Goal: Check status: Check status

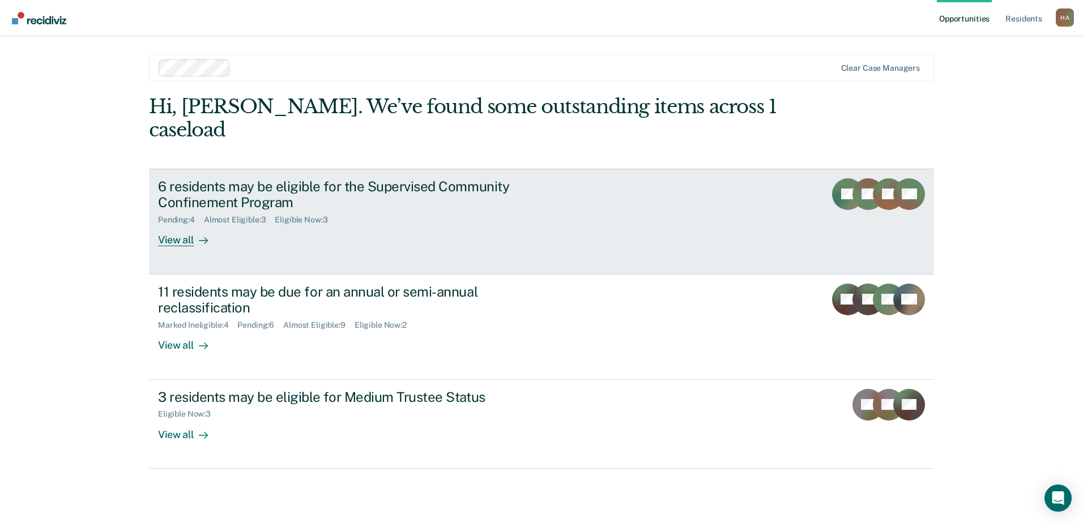
click at [262, 215] on div "Almost Eligible : 3" at bounding box center [239, 220] width 71 height 10
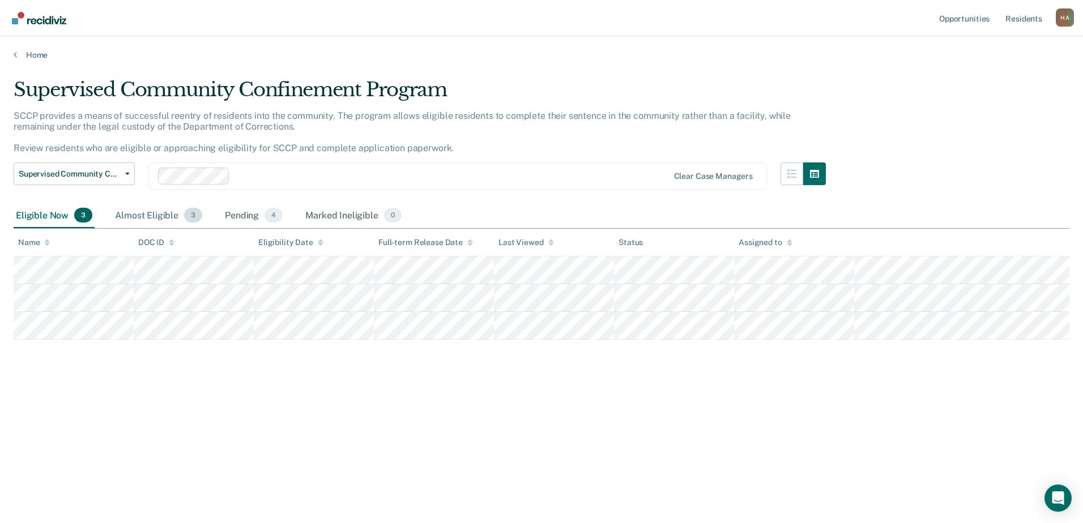
click at [169, 216] on div "Almost Eligible 3" at bounding box center [159, 215] width 92 height 25
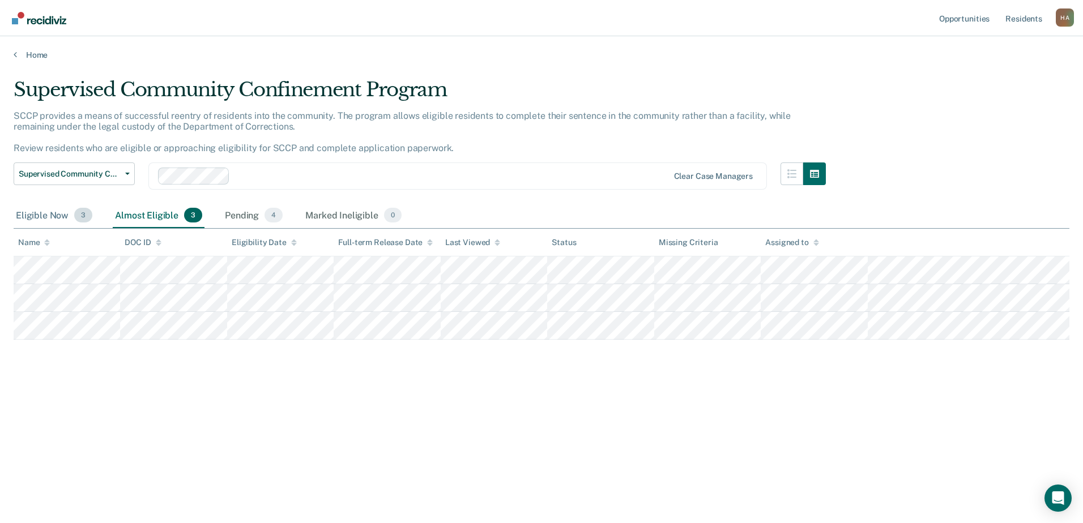
click at [54, 212] on div "Eligible Now 3" at bounding box center [54, 215] width 81 height 25
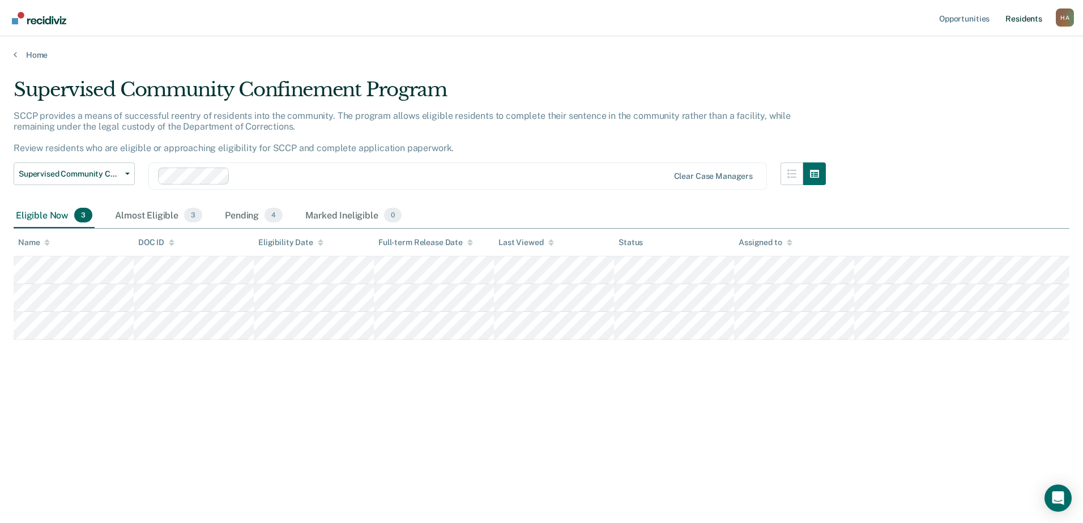
click at [1026, 20] on link "Resident s" at bounding box center [1023, 18] width 41 height 36
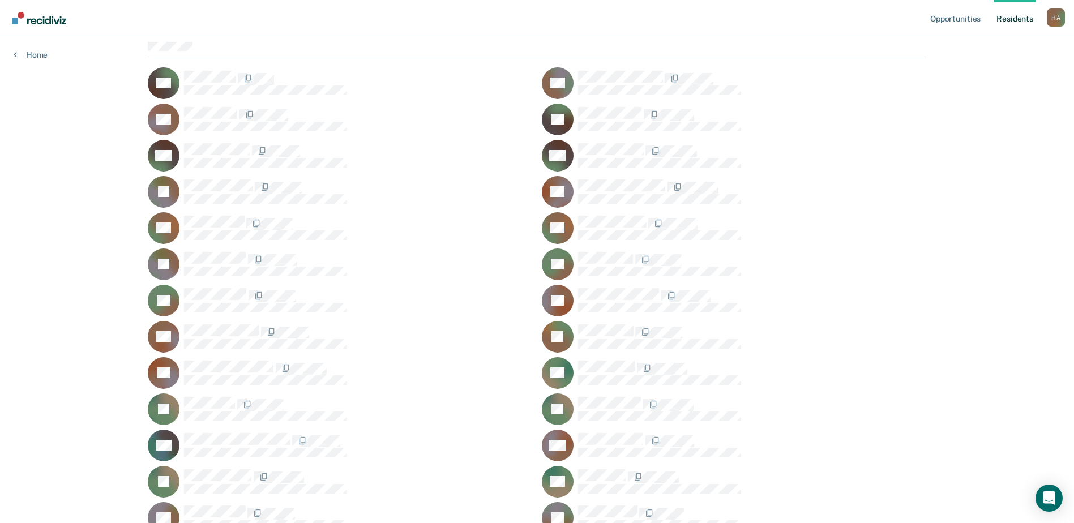
scroll to position [113, 0]
